Goal: Task Accomplishment & Management: Manage account settings

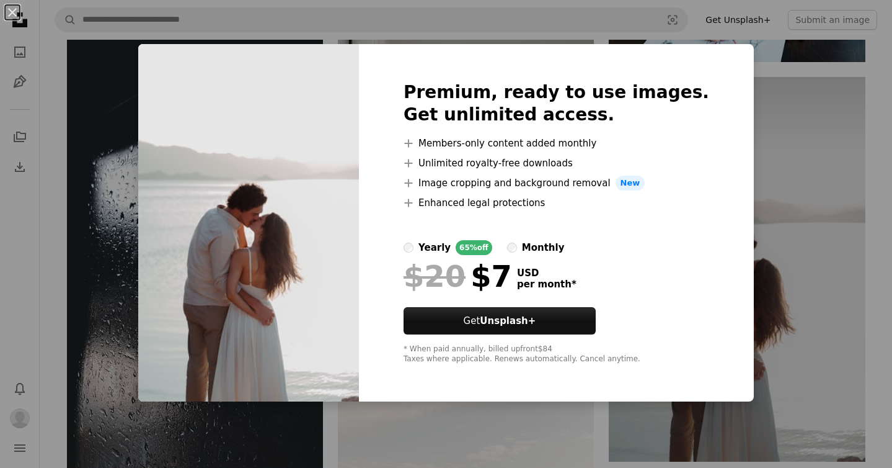
scroll to position [1364, 0]
click at [774, 79] on div "An X shape Premium, ready to use images. Get unlimited access. A plus sign Memb…" at bounding box center [446, 234] width 892 height 468
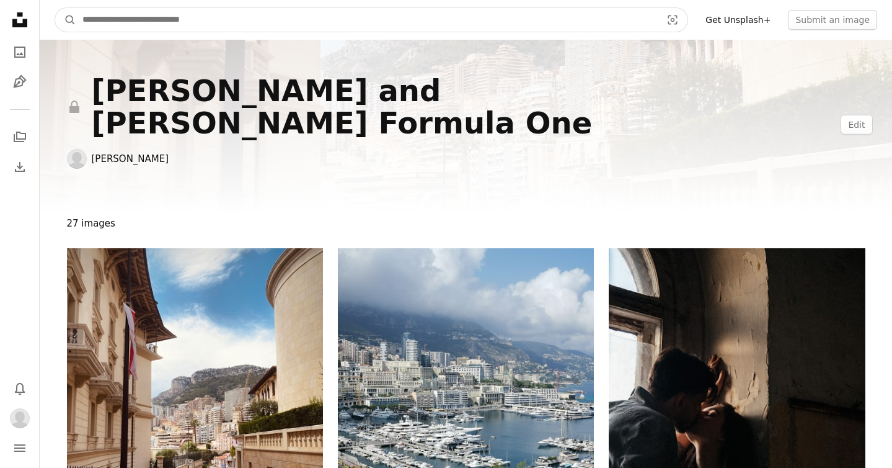
click at [146, 24] on input "Find visuals sitewide" at bounding box center [367, 20] width 582 height 24
type input "**********"
click at [55, 8] on button "A magnifying glass" at bounding box center [65, 20] width 21 height 24
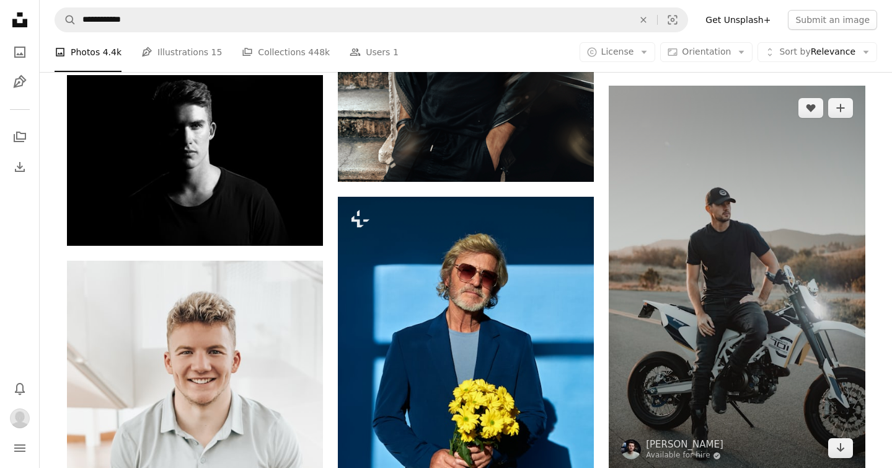
scroll to position [1371, 0]
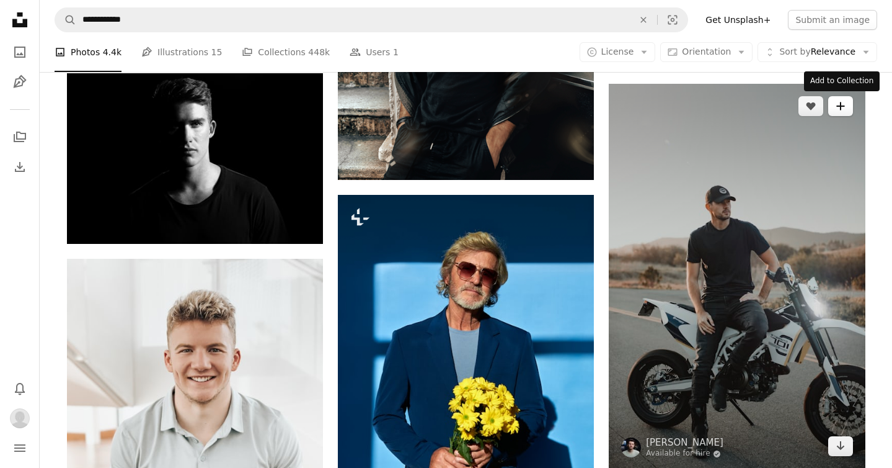
click at [847, 100] on button "A plus sign" at bounding box center [841, 106] width 25 height 20
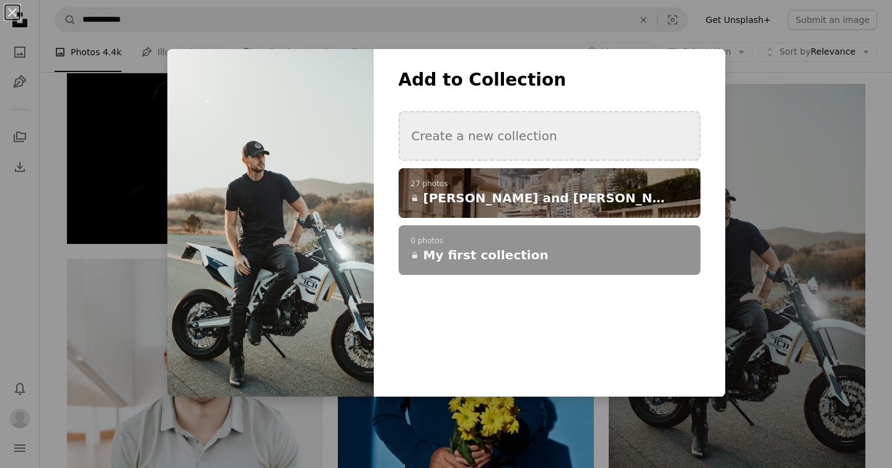
click at [581, 123] on button "Create a new collection" at bounding box center [550, 136] width 302 height 50
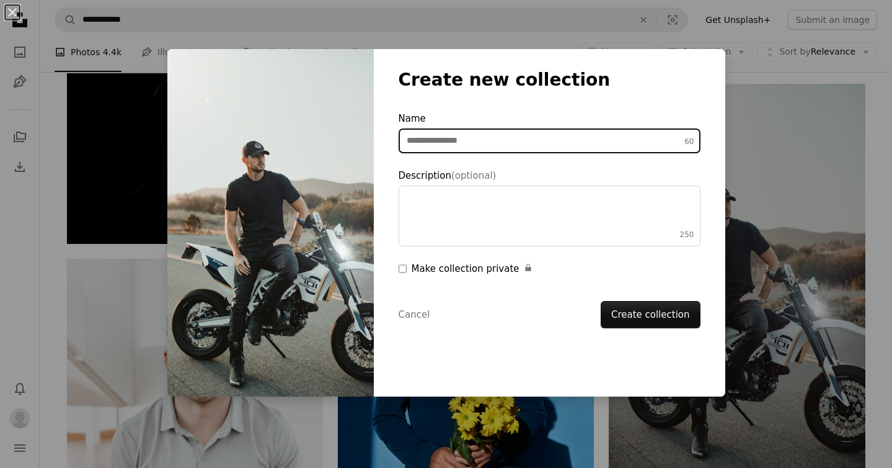
click at [578, 140] on input "Name 60" at bounding box center [550, 140] width 302 height 25
type input "**********"
click at [601, 301] on button "Create collection" at bounding box center [651, 314] width 100 height 27
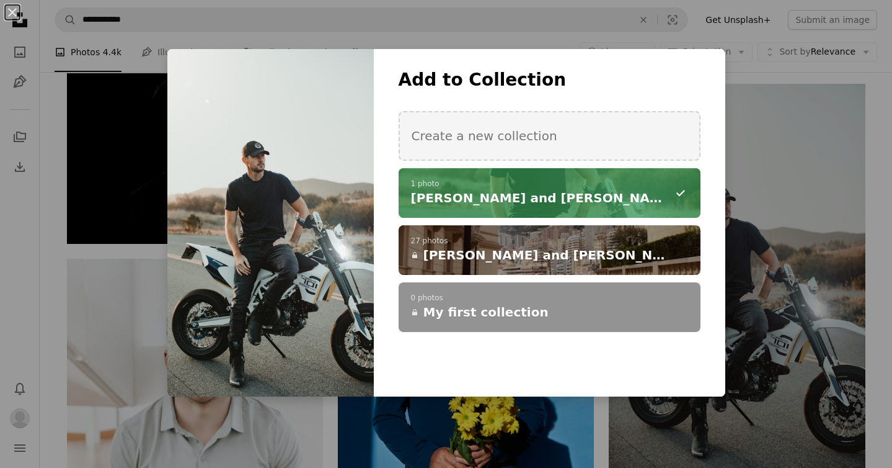
click at [527, 185] on p "1 photo" at bounding box center [549, 184] width 277 height 10
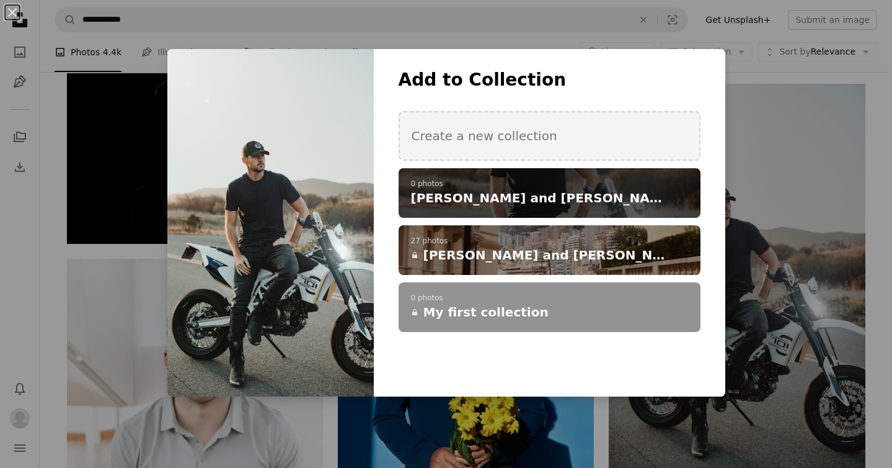
click at [0, 0] on icon "A plus sign" at bounding box center [0, 0] width 0 height 0
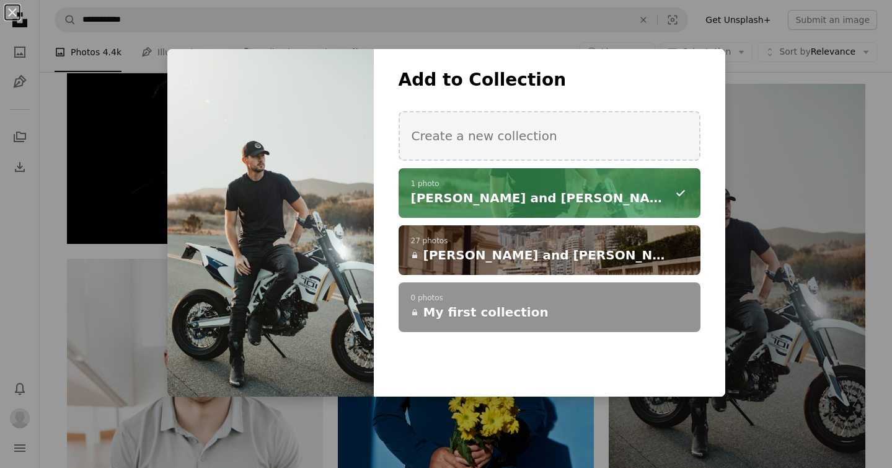
click at [805, 75] on div "**********" at bounding box center [446, 234] width 892 height 468
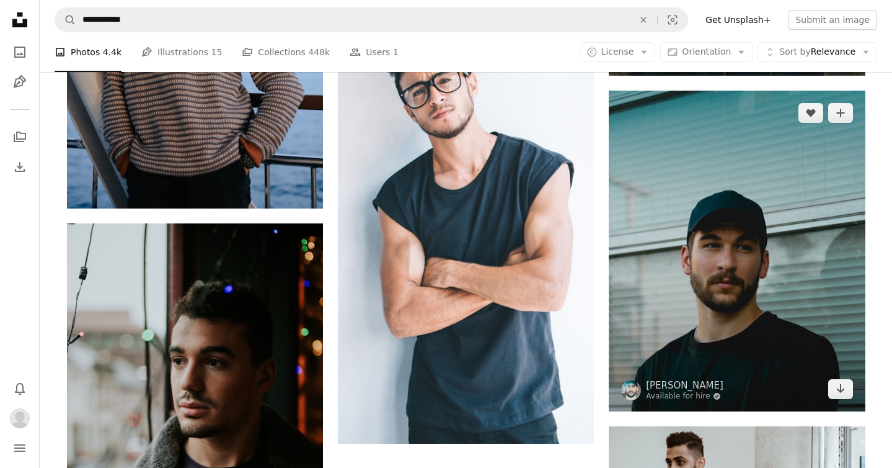
scroll to position [2171, 0]
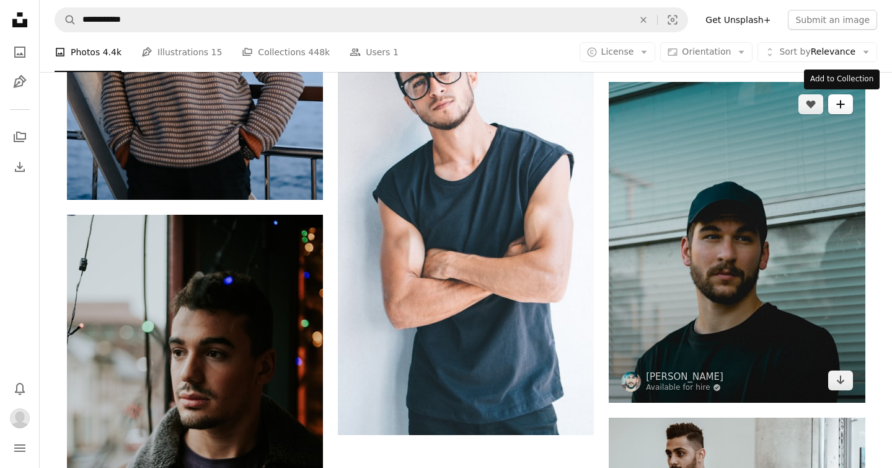
click at [847, 102] on button "A plus sign" at bounding box center [841, 104] width 25 height 20
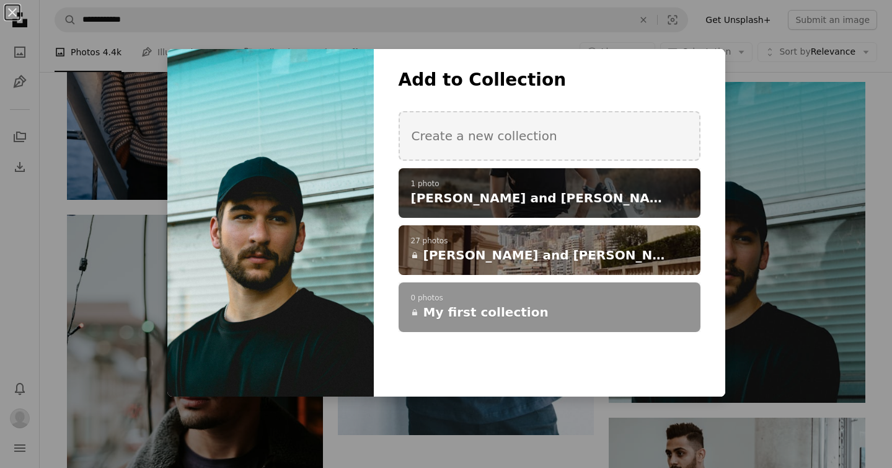
click at [528, 194] on h4 "[PERSON_NAME] and [PERSON_NAME]" at bounding box center [543, 197] width 264 height 17
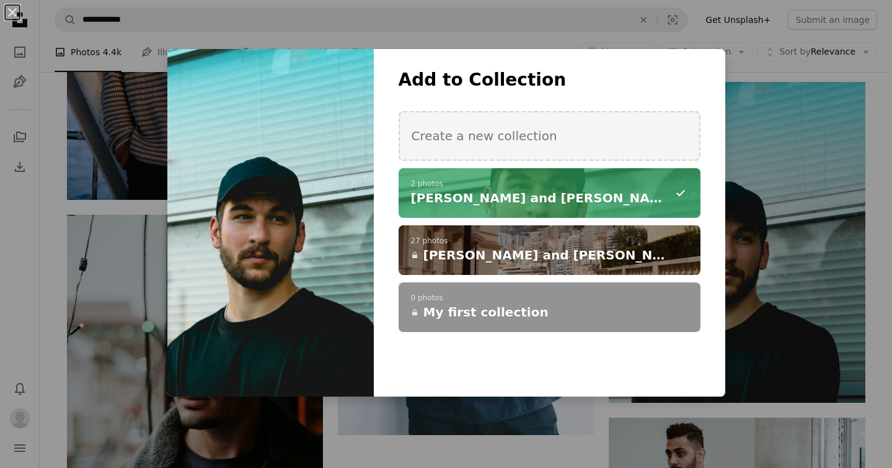
click at [335, 447] on div "An X shape Add to Collection Create a new collection A checkmark A minus sign 2…" at bounding box center [446, 234] width 892 height 468
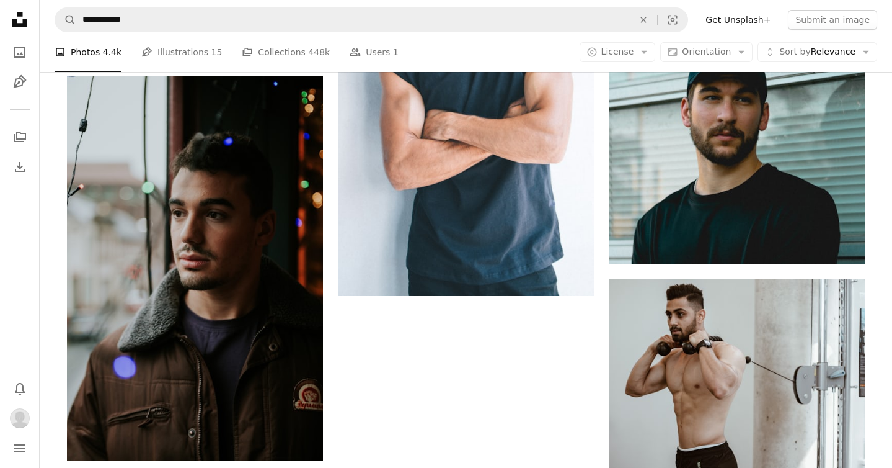
scroll to position [2311, 0]
